Goal: Find specific page/section: Find specific page/section

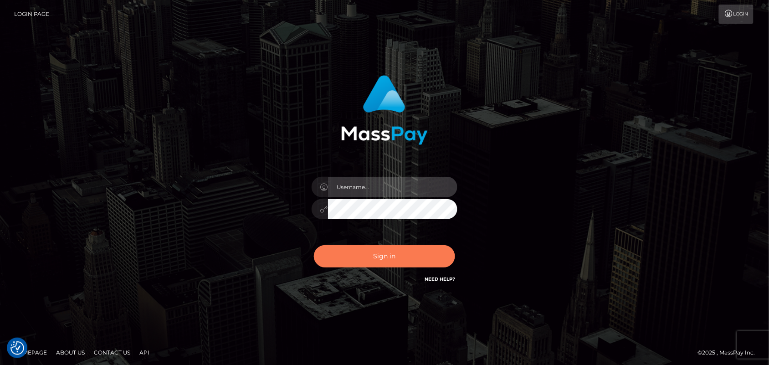
type input "Pk.es"
click at [389, 262] on button "Sign in" at bounding box center [384, 256] width 141 height 22
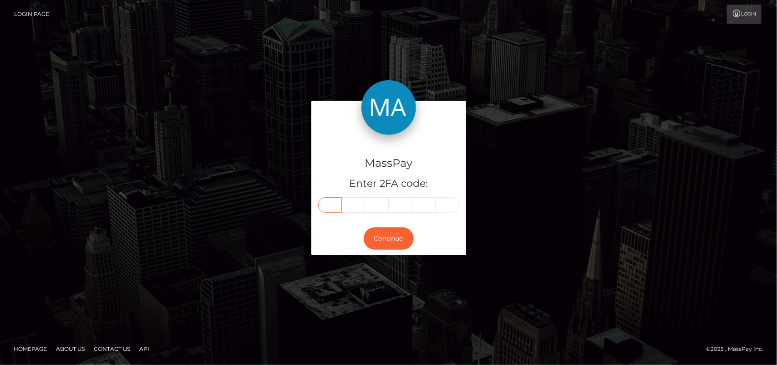
click at [333, 203] on input "text" at bounding box center [330, 204] width 24 height 15
type input "9"
type input "0"
type input "2"
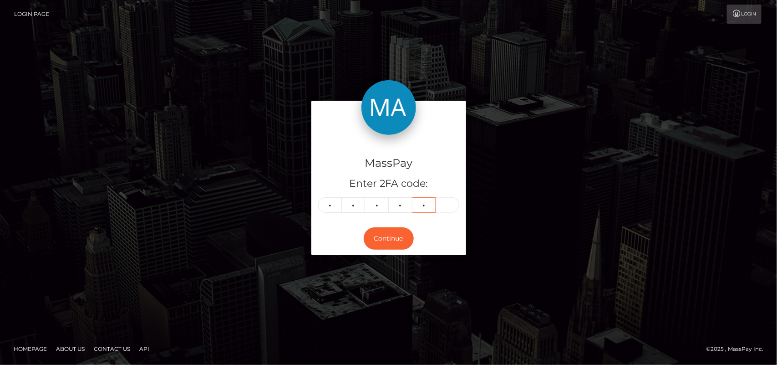
type input "6"
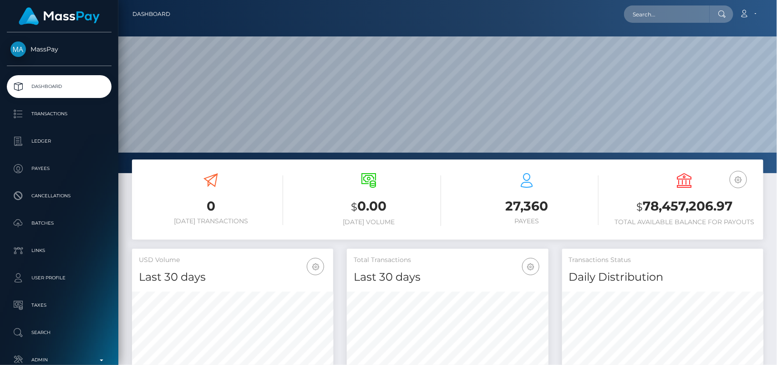
scroll to position [161, 201]
click at [658, 14] on input "text" at bounding box center [667, 13] width 86 height 17
paste input "[EMAIL_ADDRESS][DOMAIN_NAME]"
type input "bmslut4cin@gmail.com"
click at [703, 15] on input "bmslut4cin@gmail.com" at bounding box center [667, 13] width 86 height 17
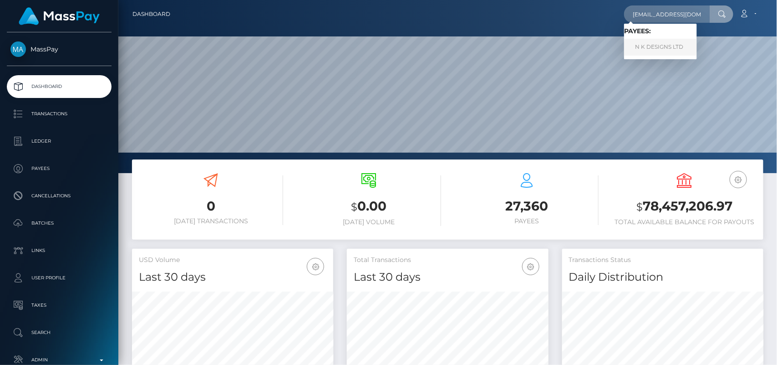
click at [668, 45] on link "N K DESIGNS LTD" at bounding box center [660, 47] width 73 height 17
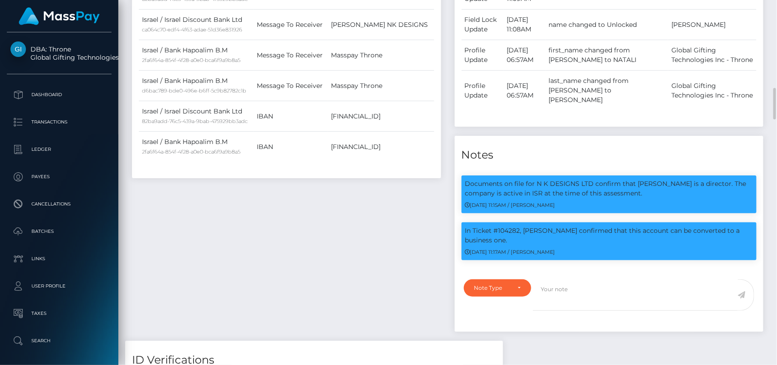
scroll to position [710, 0]
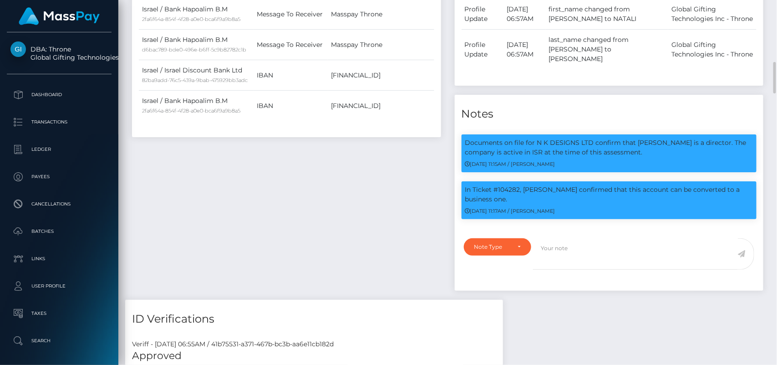
click at [608, 69] on td "last_name changed from Ogonovsky to OGONOVSKY" at bounding box center [607, 50] width 123 height 40
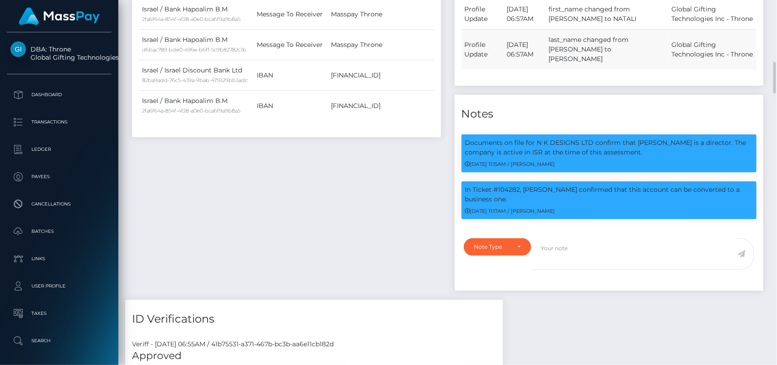
click at [608, 69] on td "last_name changed from Ogonovsky to OGONOVSKY" at bounding box center [607, 50] width 123 height 40
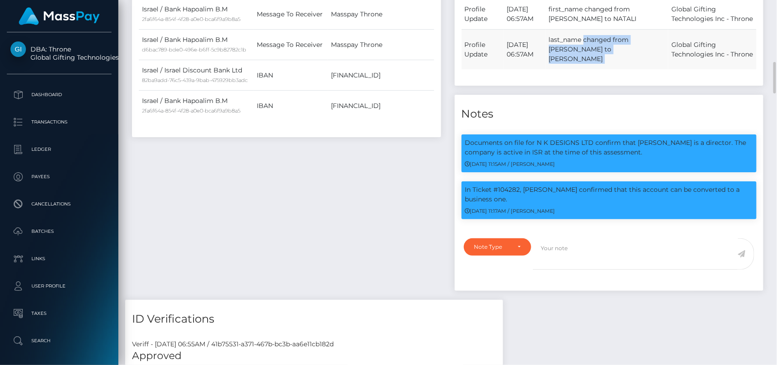
click at [608, 69] on td "last_name changed from Ogonovsky to OGONOVSKY" at bounding box center [607, 50] width 123 height 40
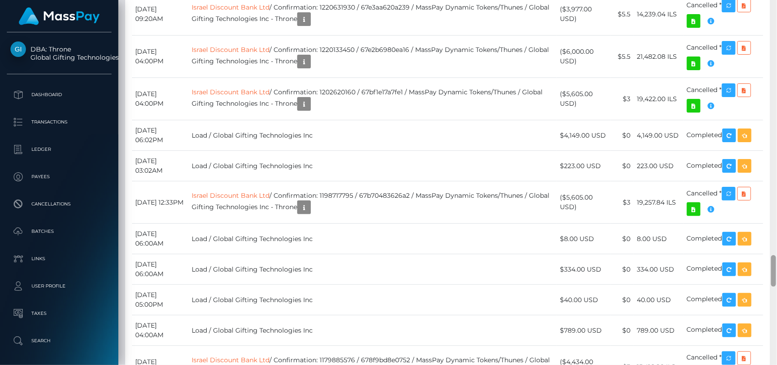
scroll to position [3065, 0]
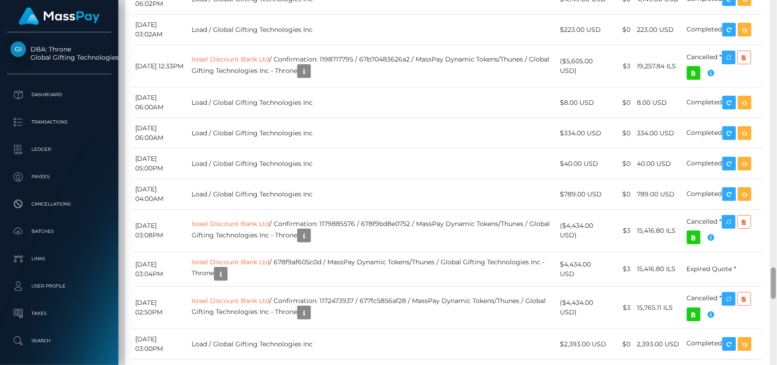
drag, startPoint x: 773, startPoint y: 80, endPoint x: 777, endPoint y: 285, distance: 205.4
click at [777, 285] on div at bounding box center [773, 182] width 7 height 365
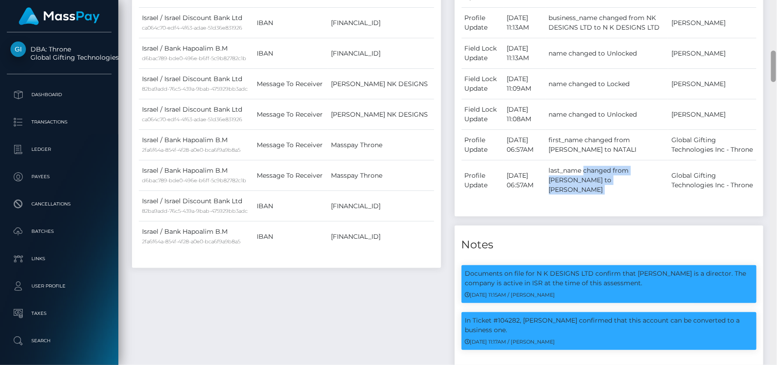
scroll to position [0, 0]
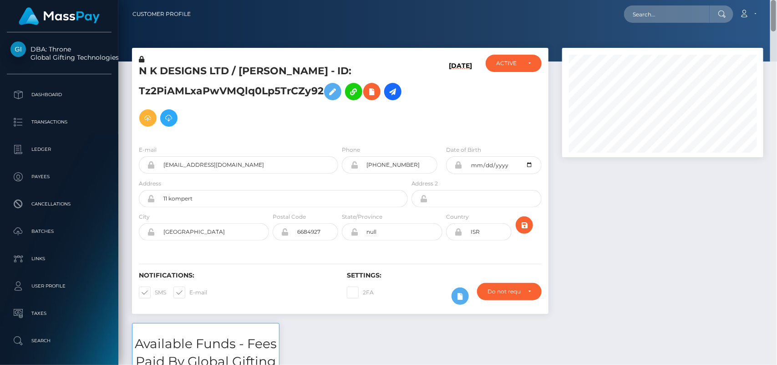
drag, startPoint x: 774, startPoint y: 294, endPoint x: 763, endPoint y: 1, distance: 293.0
click at [763, 1] on div "Customer Profile Loading... Loading..." at bounding box center [447, 182] width 659 height 365
click at [687, 14] on input "text" at bounding box center [667, 13] width 86 height 17
paste input "trading@securedigitalmarkets.com"
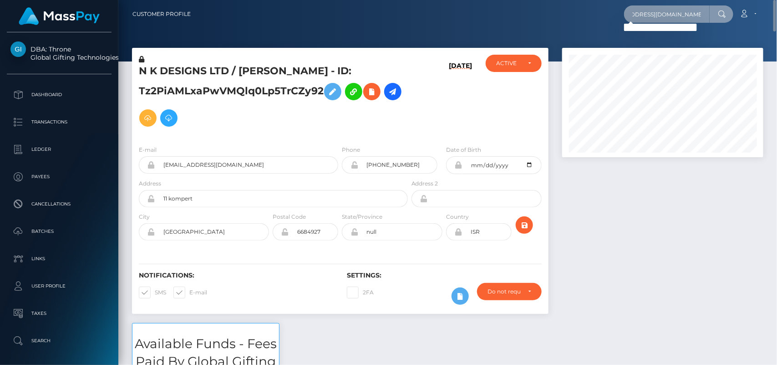
type input "trading@securedigitalmarkets.com"
click at [658, 13] on input "trading@securedigitalmarkets.com" at bounding box center [667, 13] width 86 height 17
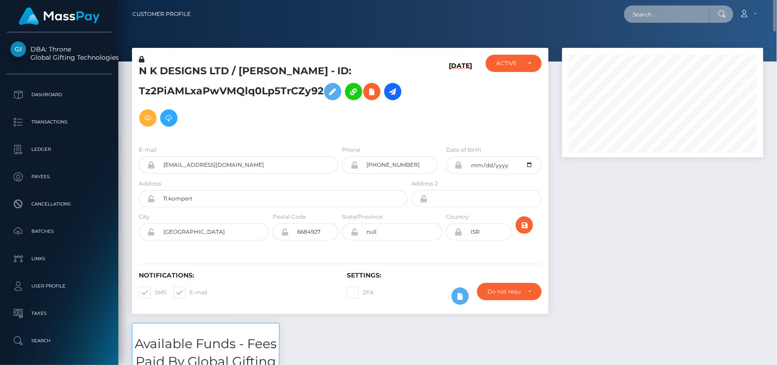
paste input "doc.wiedenmann@gmail.com"
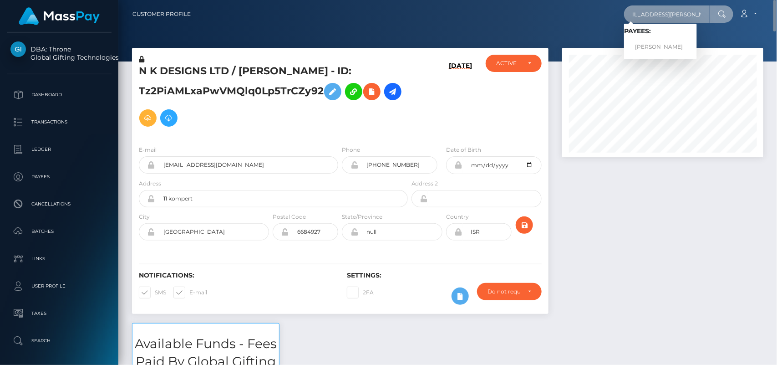
type input "doc.wiedenmann@gmail.com"
click at [652, 43] on link "Georg Wiedenmann" at bounding box center [660, 47] width 73 height 17
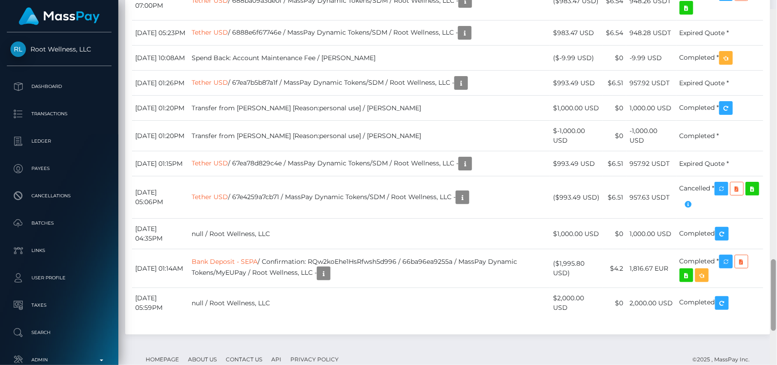
scroll to position [1267, 0]
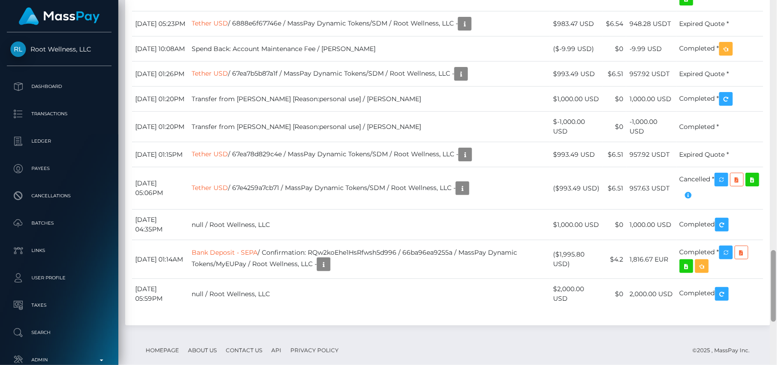
drag, startPoint x: 776, startPoint y: 53, endPoint x: 777, endPoint y: 276, distance: 223.1
click at [777, 276] on div at bounding box center [773, 182] width 7 height 365
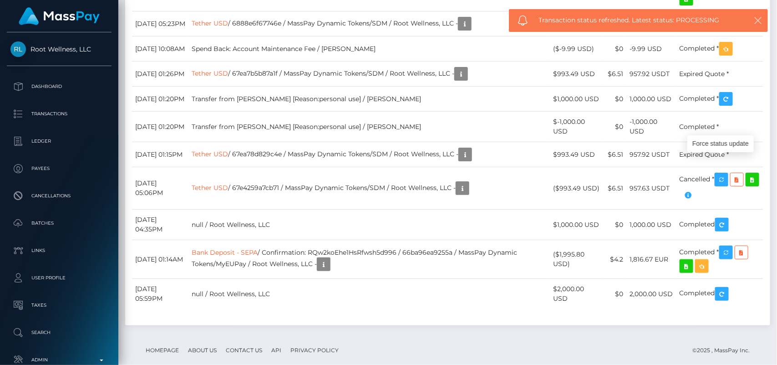
click at [756, 21] on icon "button" at bounding box center [758, 20] width 9 height 9
